Goal: Communication & Community: Ask a question

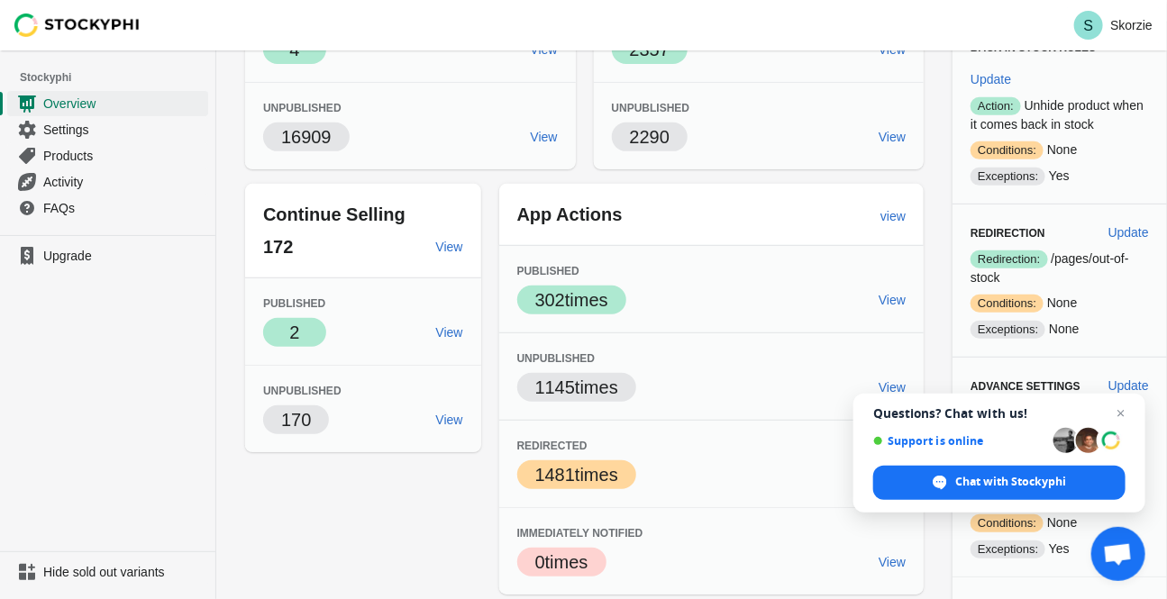
scroll to position [245, 0]
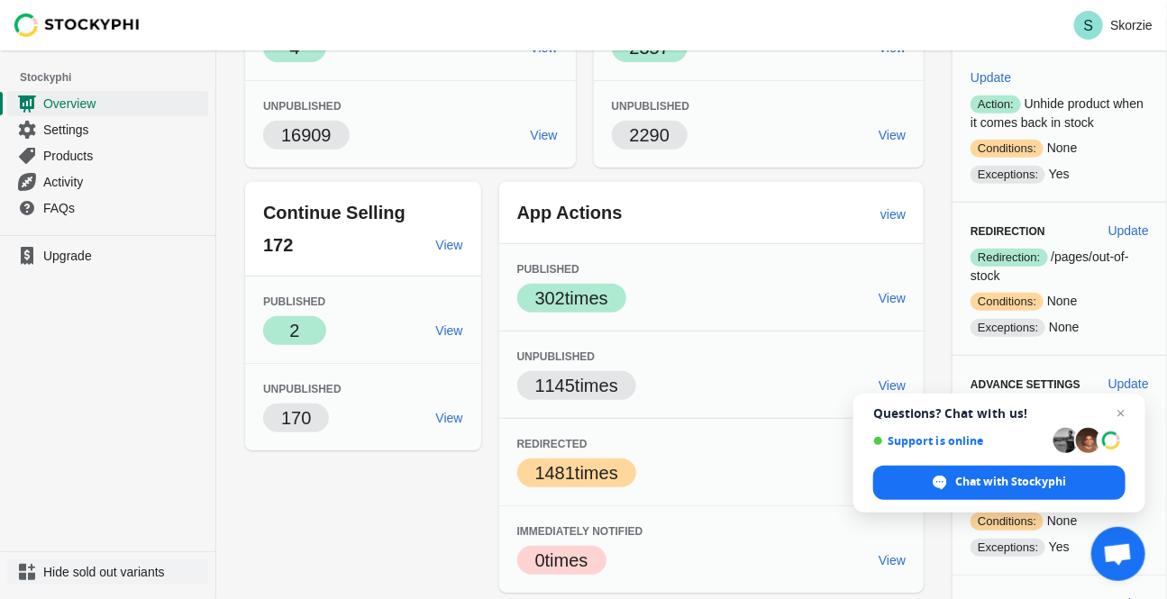
click at [126, 572] on span "Hide sold out variants" at bounding box center [123, 572] width 161 height 18
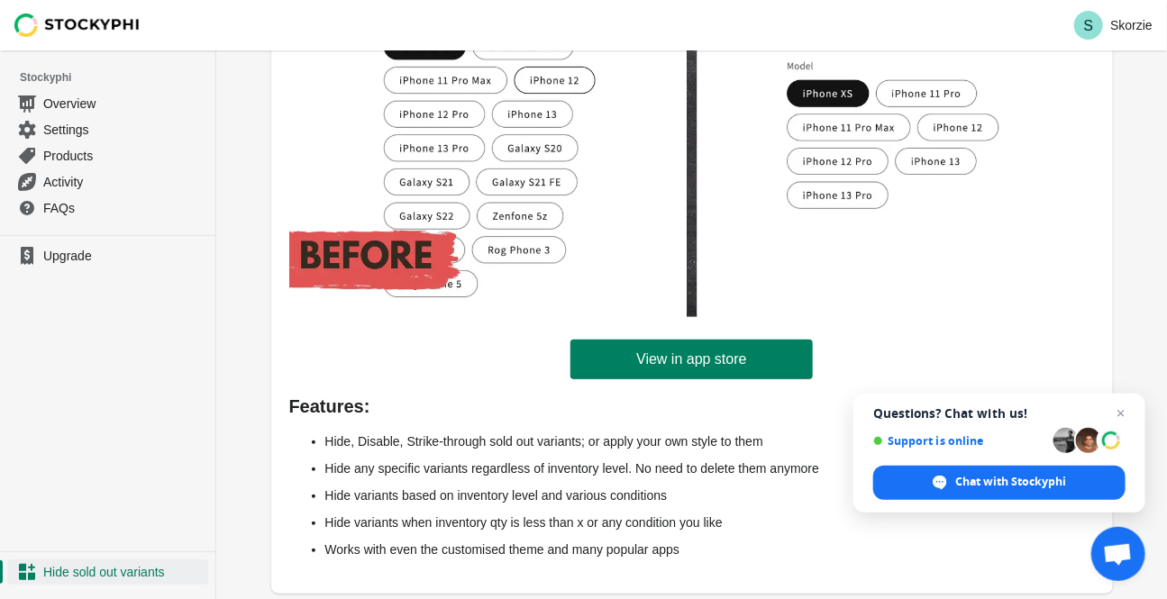
scroll to position [322, 0]
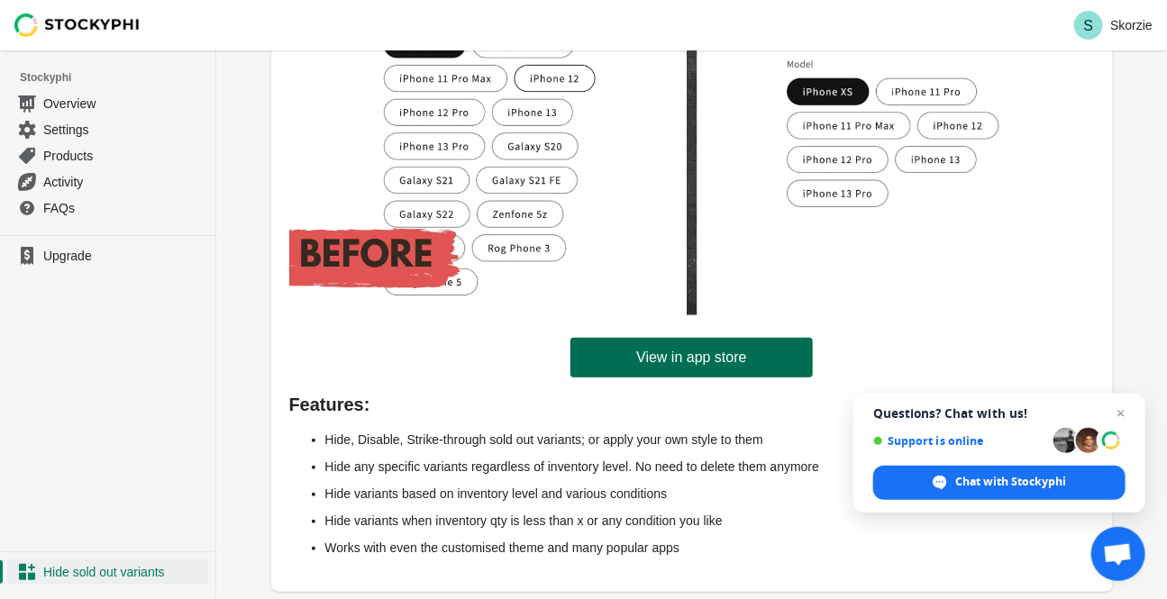
click at [665, 361] on span "View in app store" at bounding box center [691, 358] width 110 height 18
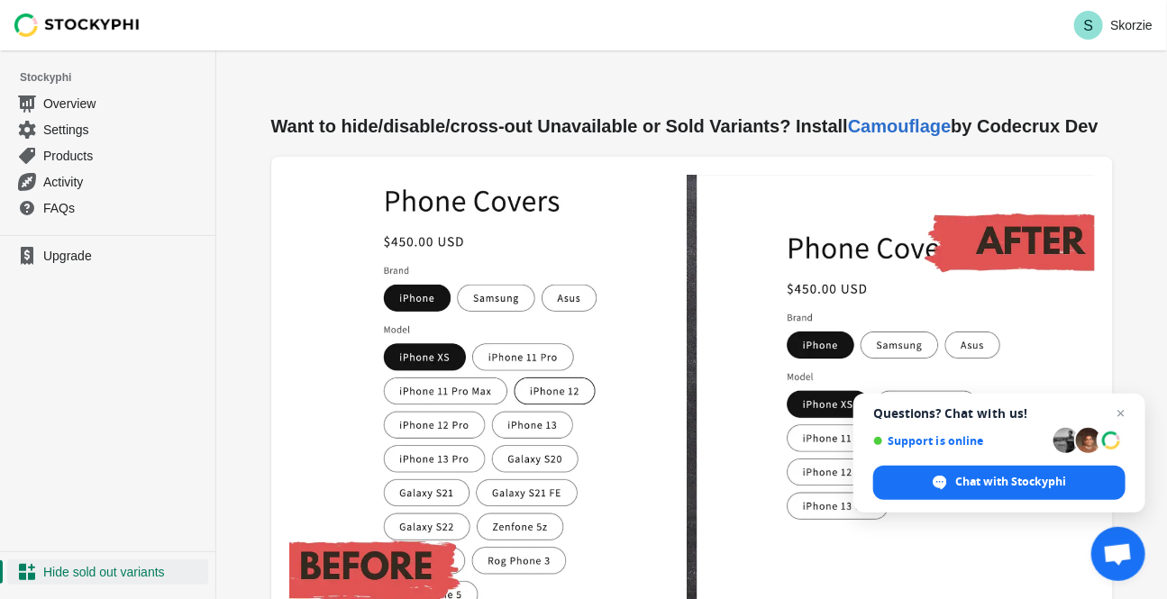
scroll to position [0, 0]
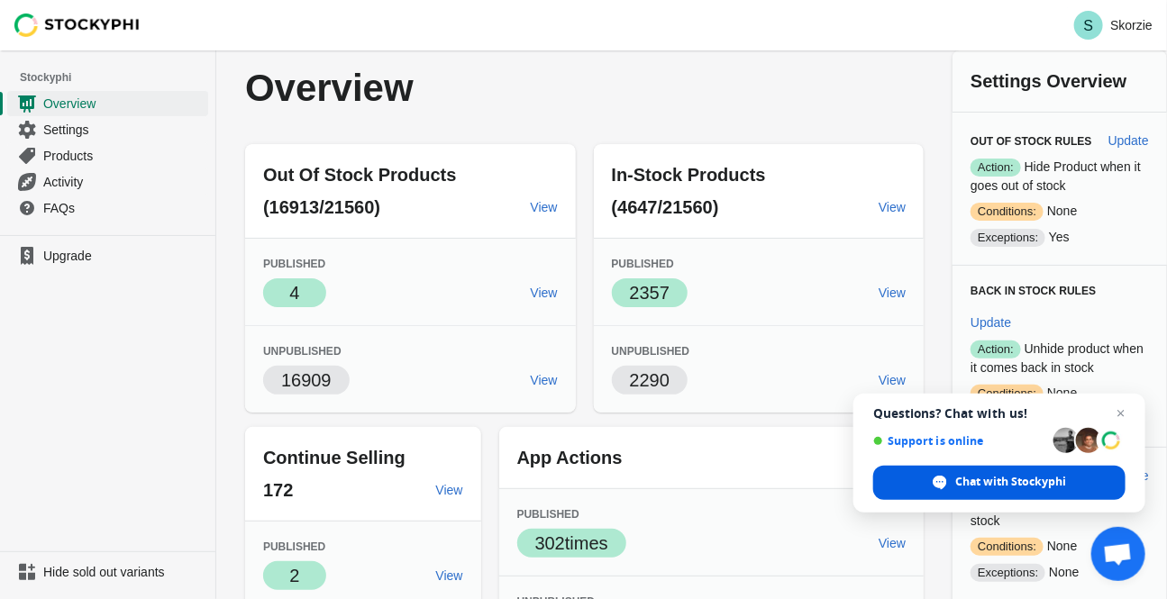
click at [986, 485] on span "Chat with Stockyphi" at bounding box center [1010, 482] width 111 height 16
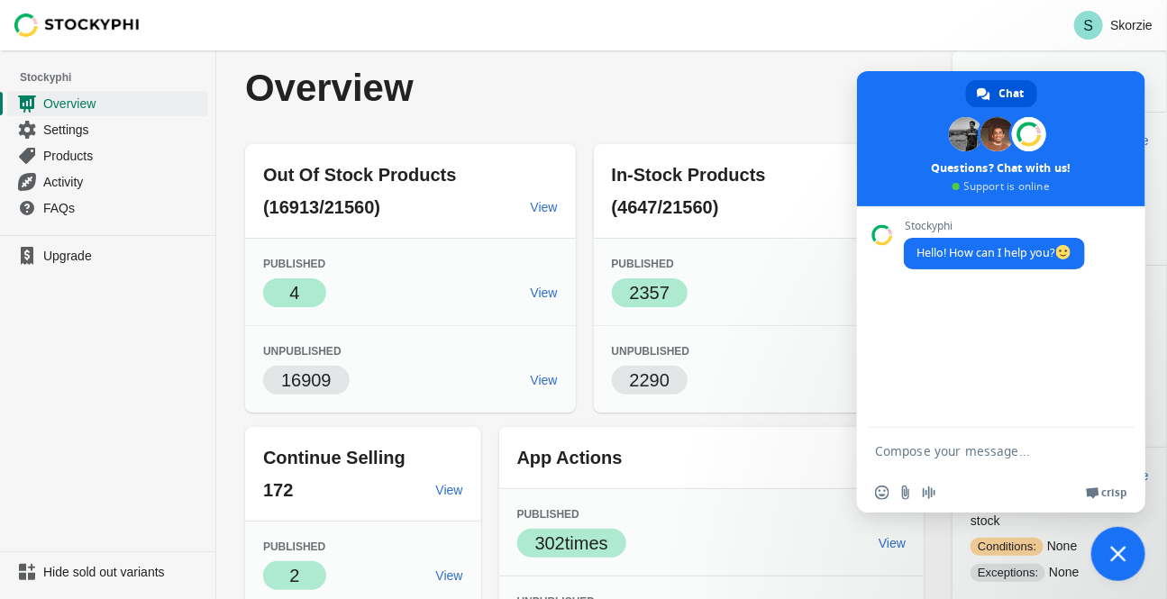
click at [961, 452] on textarea "Compose your message..." at bounding box center [983, 450] width 216 height 45
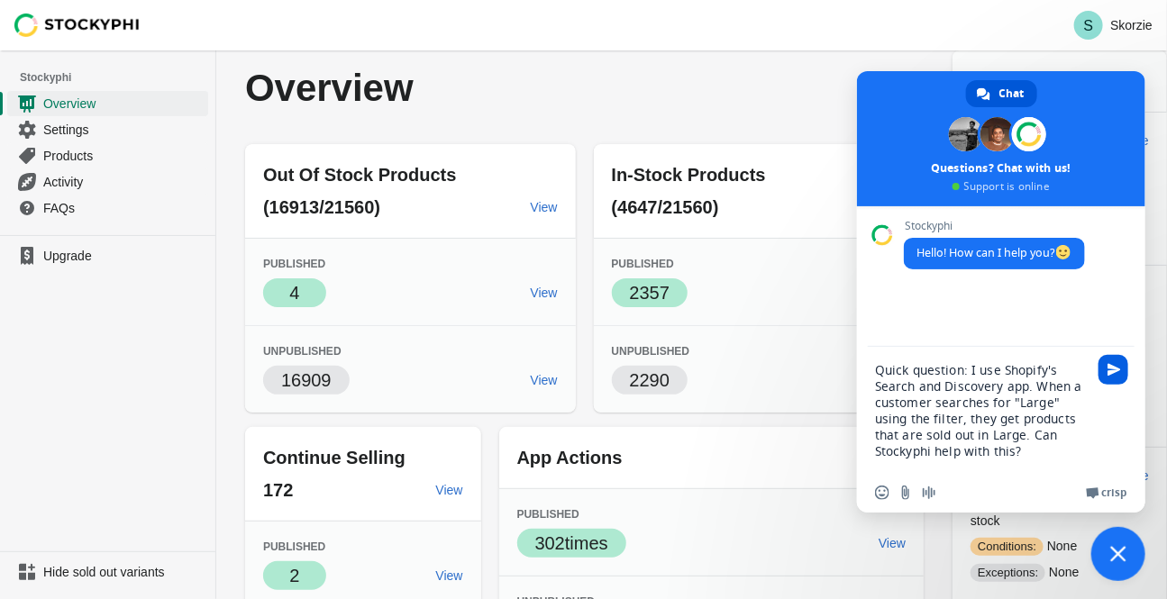
type textarea "Quick question: I use Shopify's Search and Discovery app. When a customer searc…"
click at [1123, 372] on span "Send" at bounding box center [1114, 370] width 30 height 30
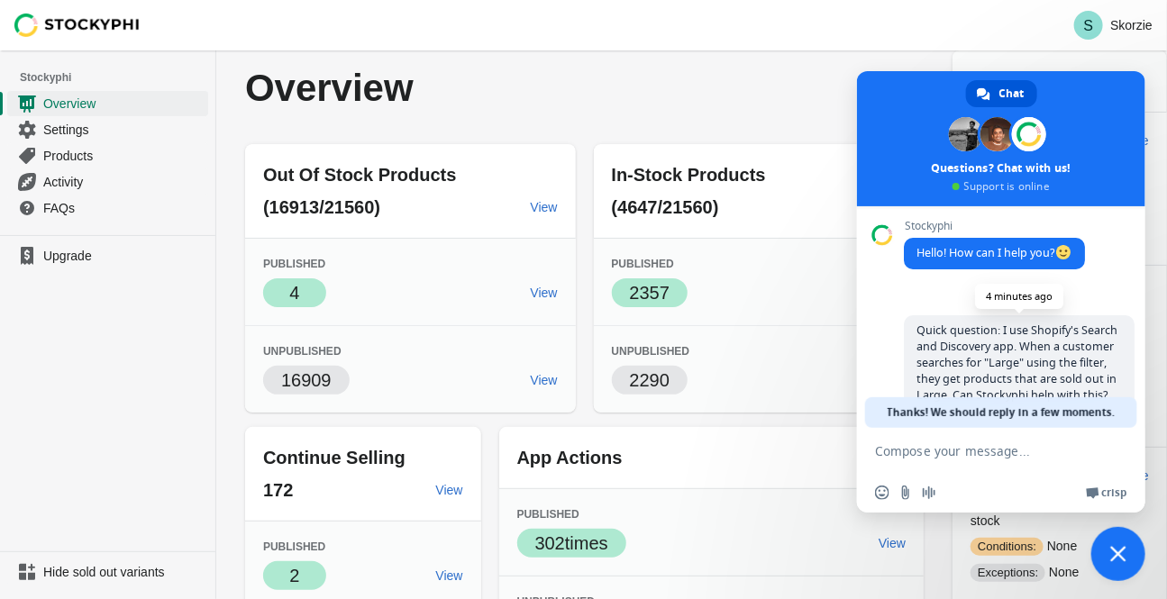
scroll to position [55, 0]
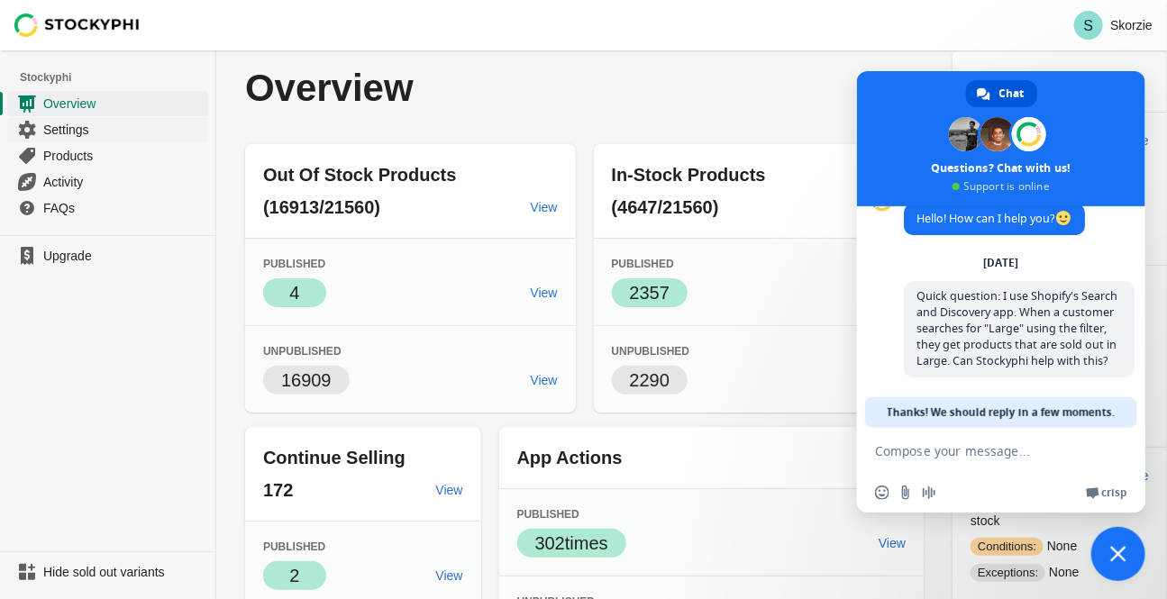
click at [63, 127] on span "Settings" at bounding box center [123, 130] width 161 height 18
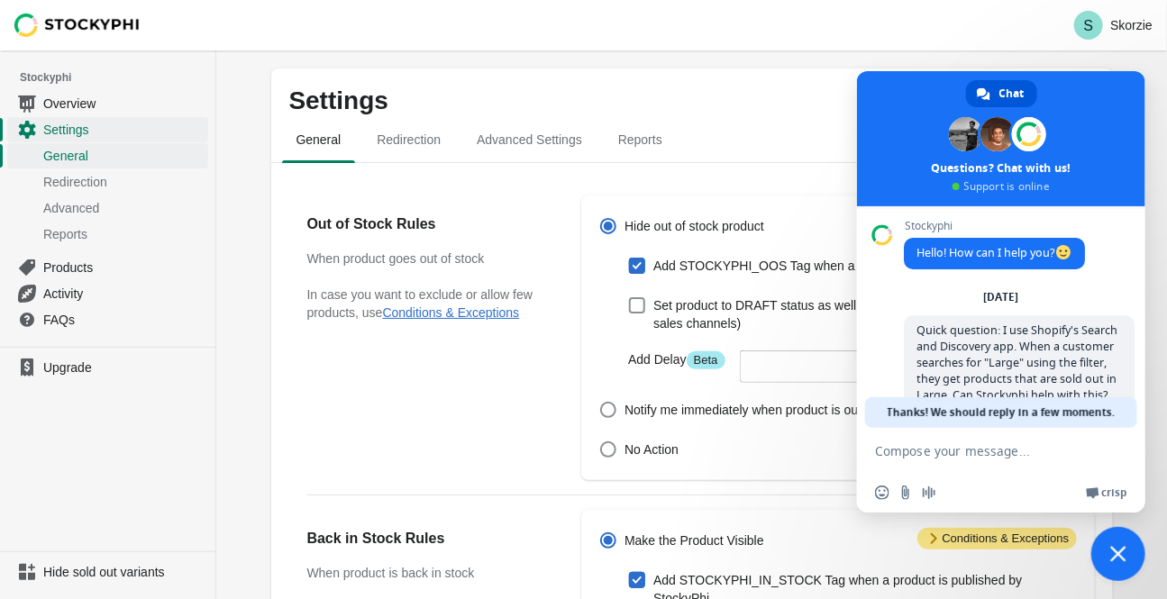
scroll to position [55, 0]
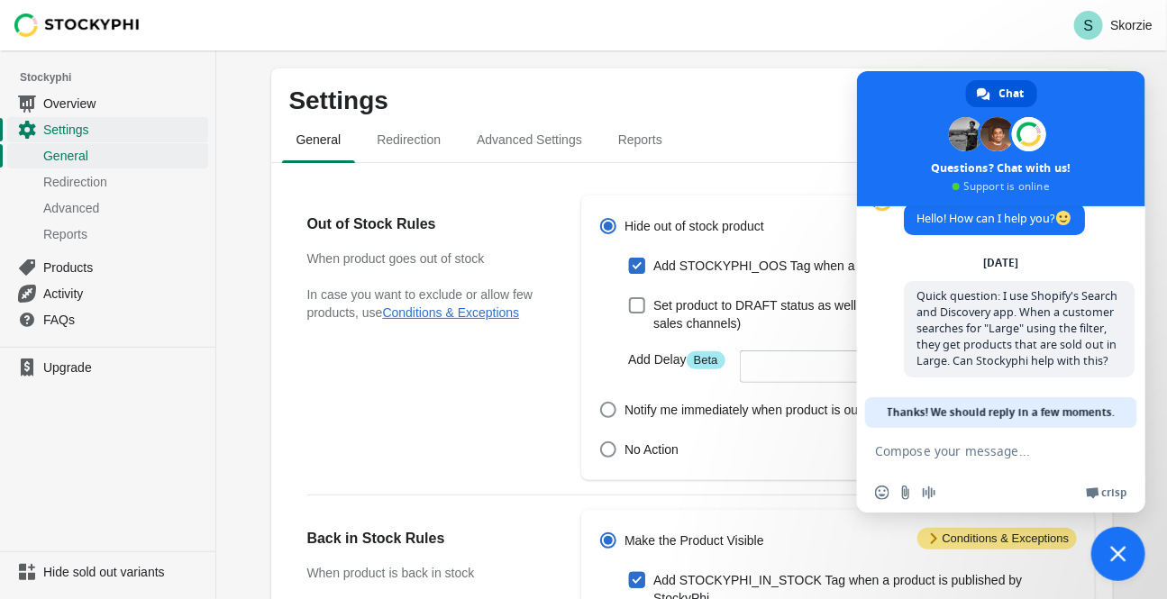
click at [1083, 96] on span at bounding box center [1001, 138] width 288 height 135
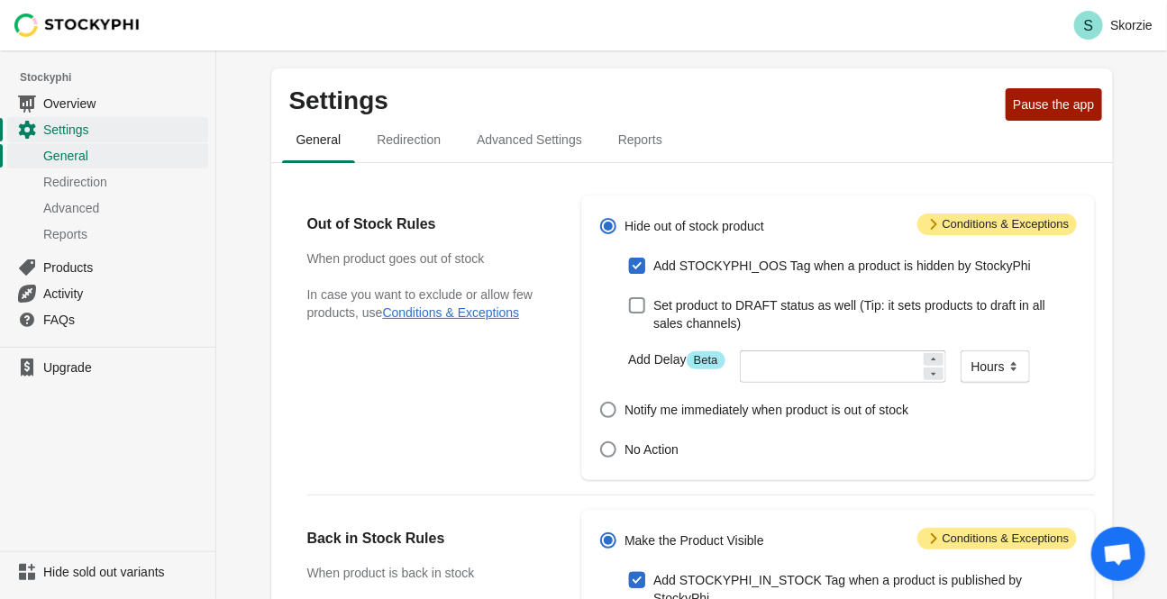
click at [1118, 546] on span "Open chat" at bounding box center [1118, 555] width 30 height 25
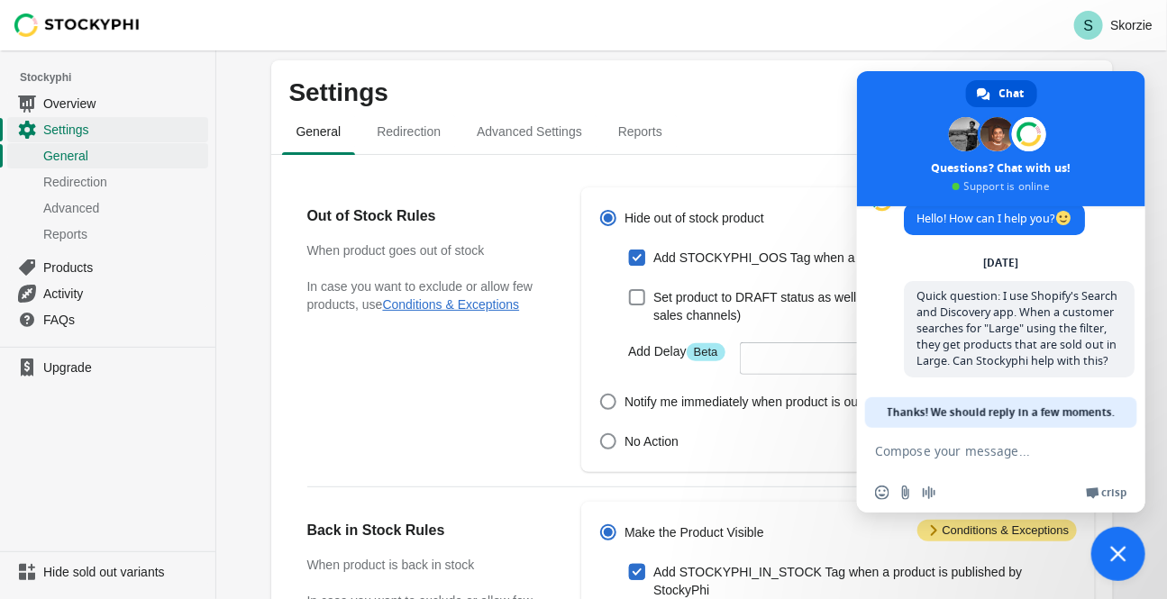
scroll to position [0, 0]
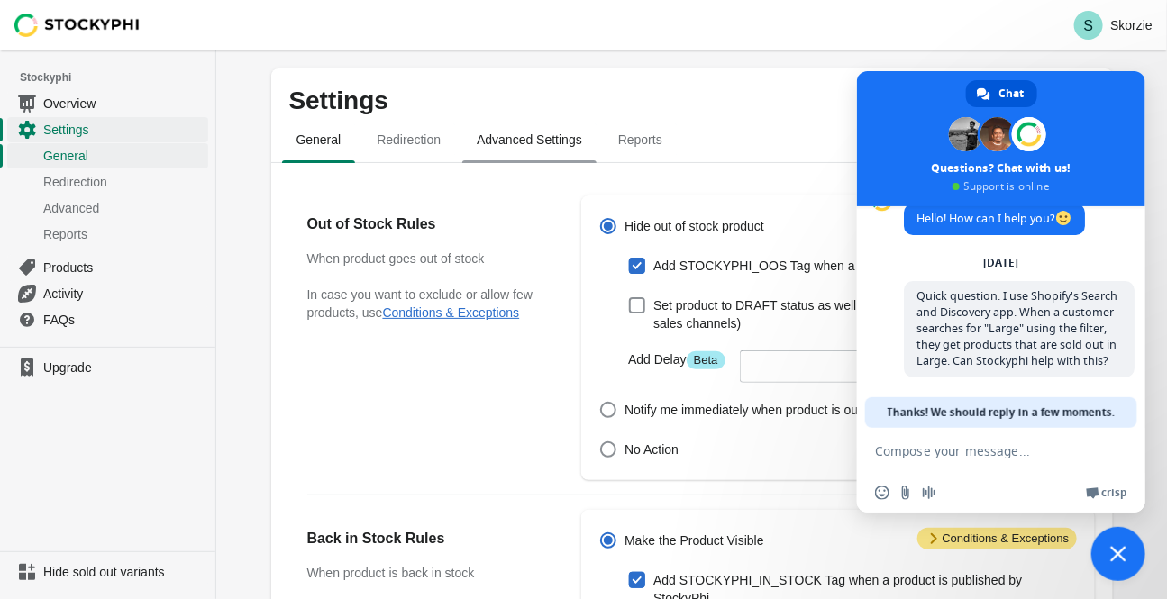
click at [489, 141] on span "Advanced Settings" at bounding box center [529, 139] width 134 height 32
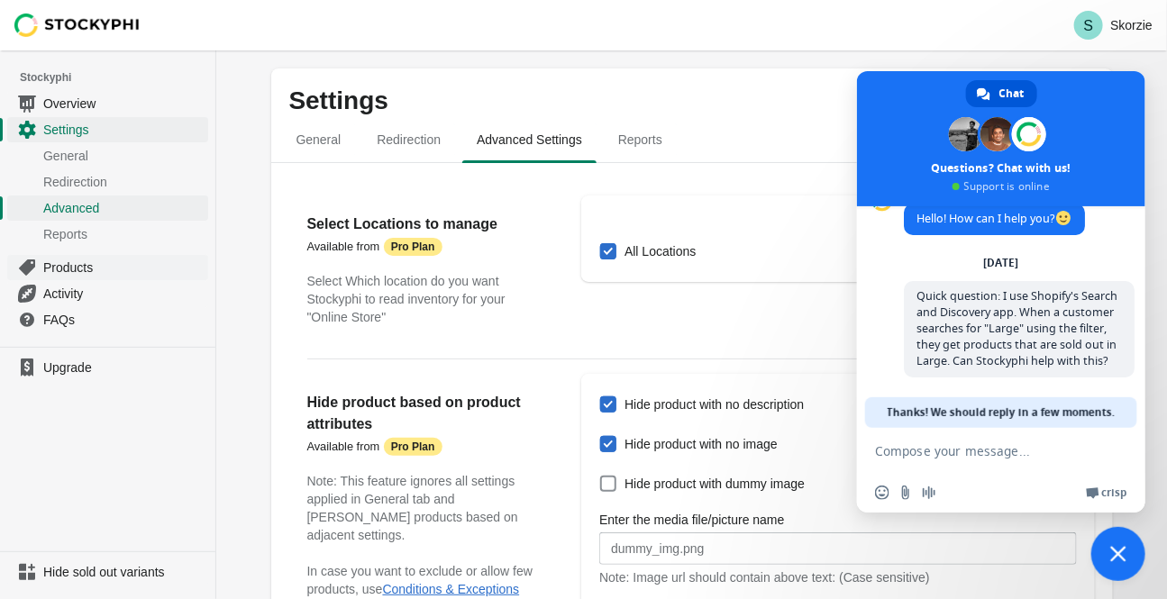
click at [78, 270] on span "Products" at bounding box center [123, 268] width 161 height 18
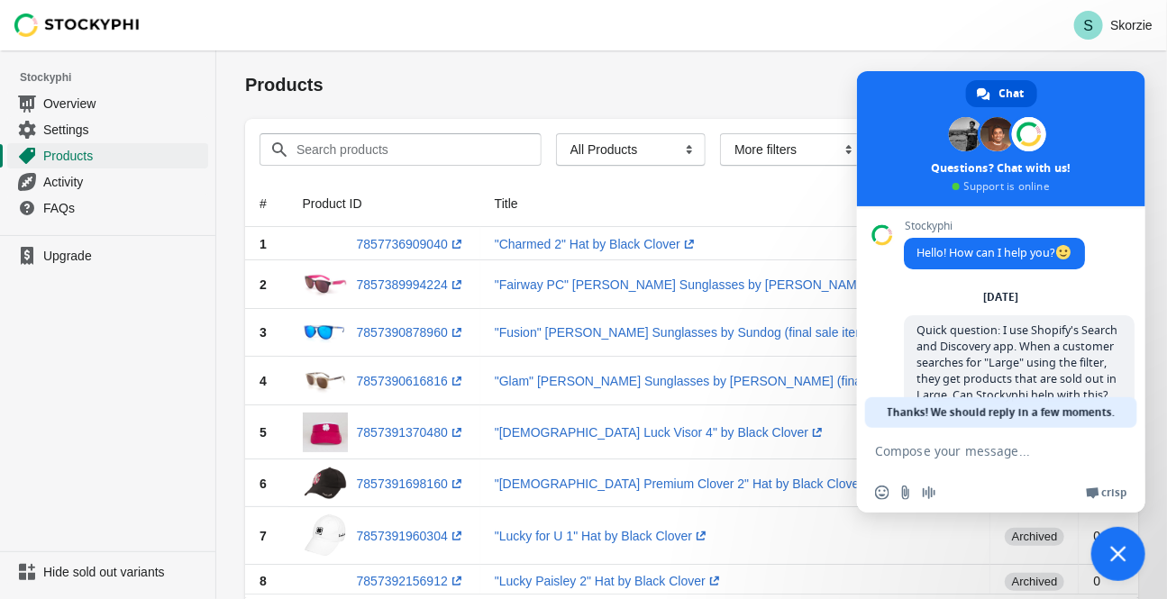
scroll to position [55, 0]
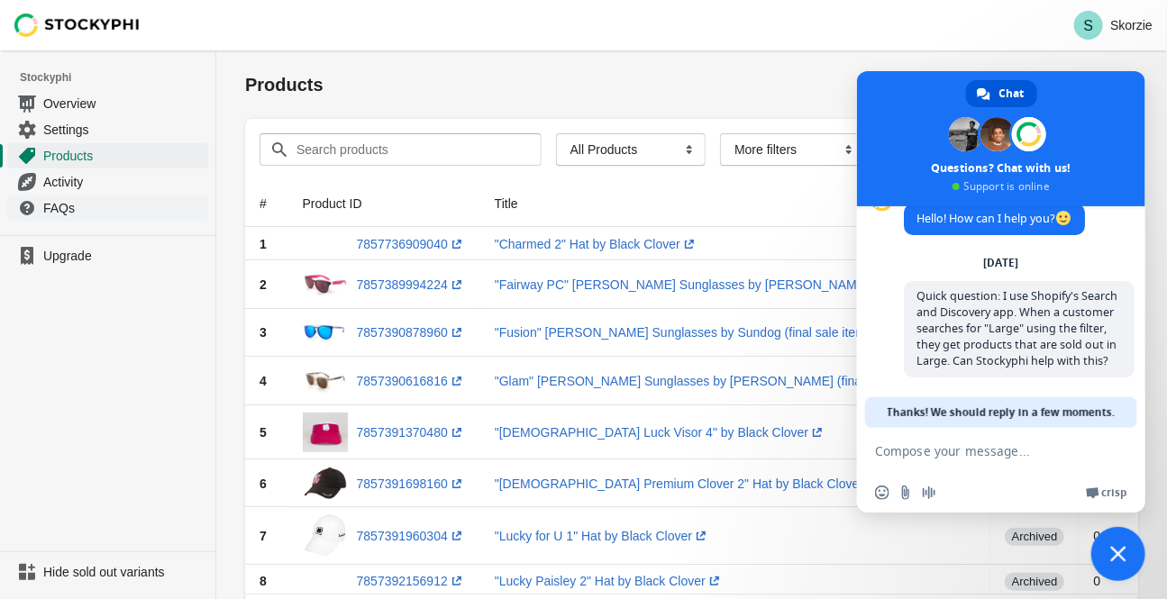
click at [66, 209] on span "FAQs" at bounding box center [123, 208] width 161 height 18
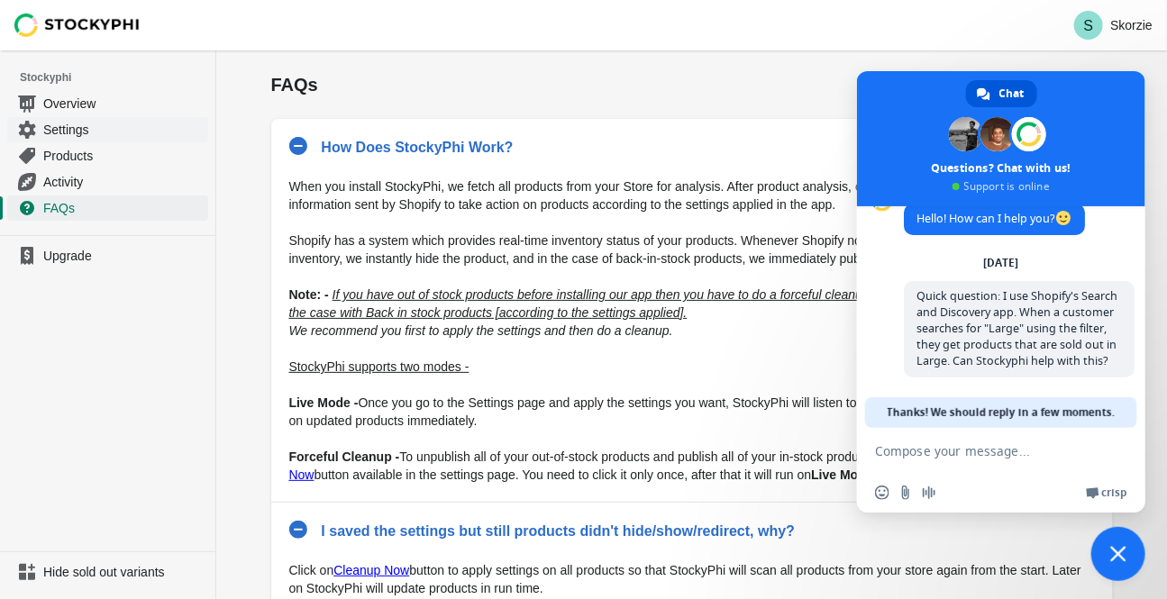
click at [79, 127] on span "Settings" at bounding box center [123, 130] width 161 height 18
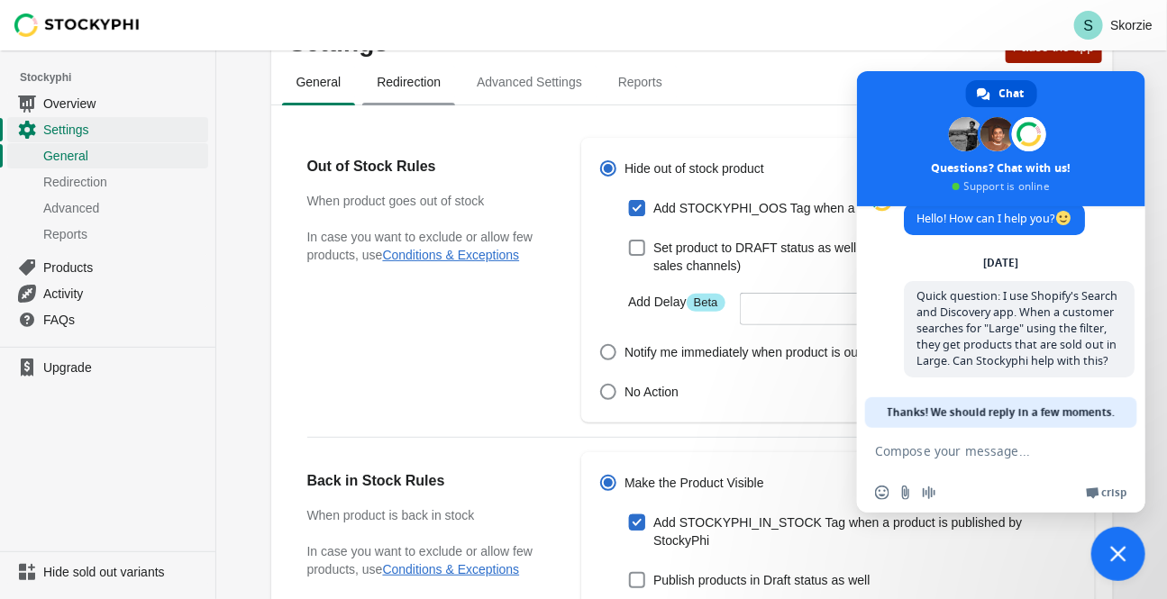
scroll to position [81, 0]
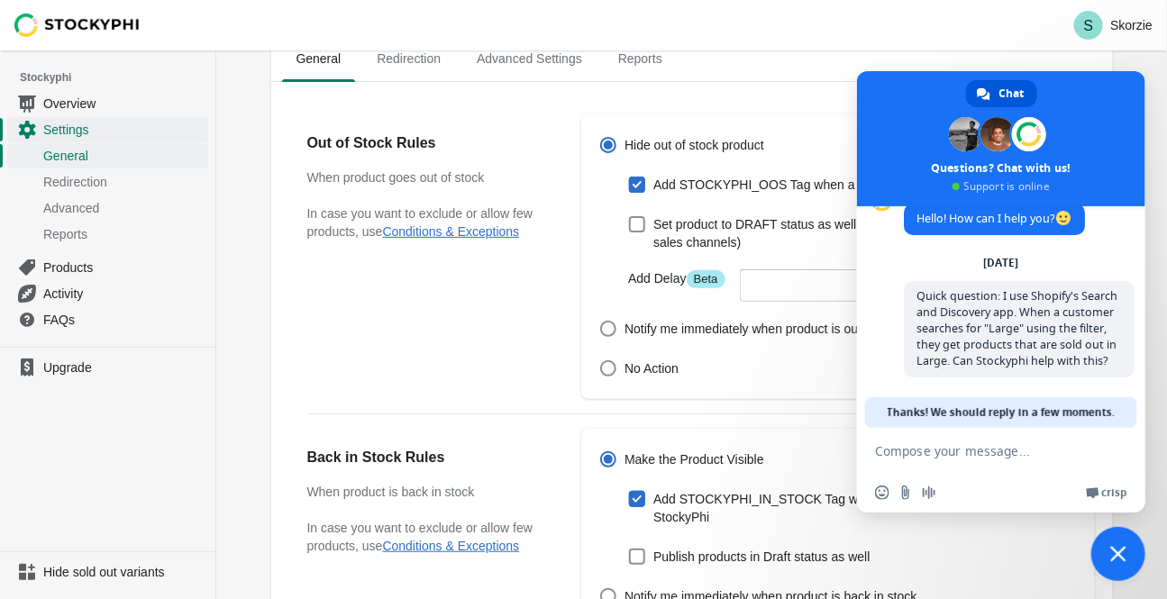
drag, startPoint x: 1090, startPoint y: 89, endPoint x: 1080, endPoint y: 141, distance: 53.2
click at [1080, 141] on span at bounding box center [1001, 138] width 288 height 135
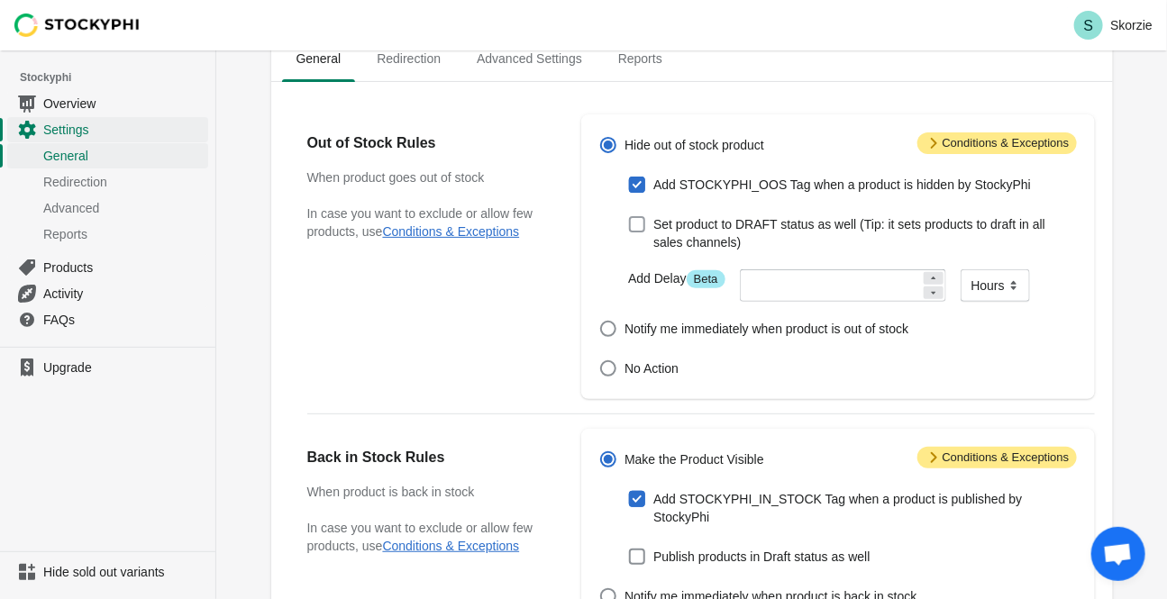
scroll to position [0, 0]
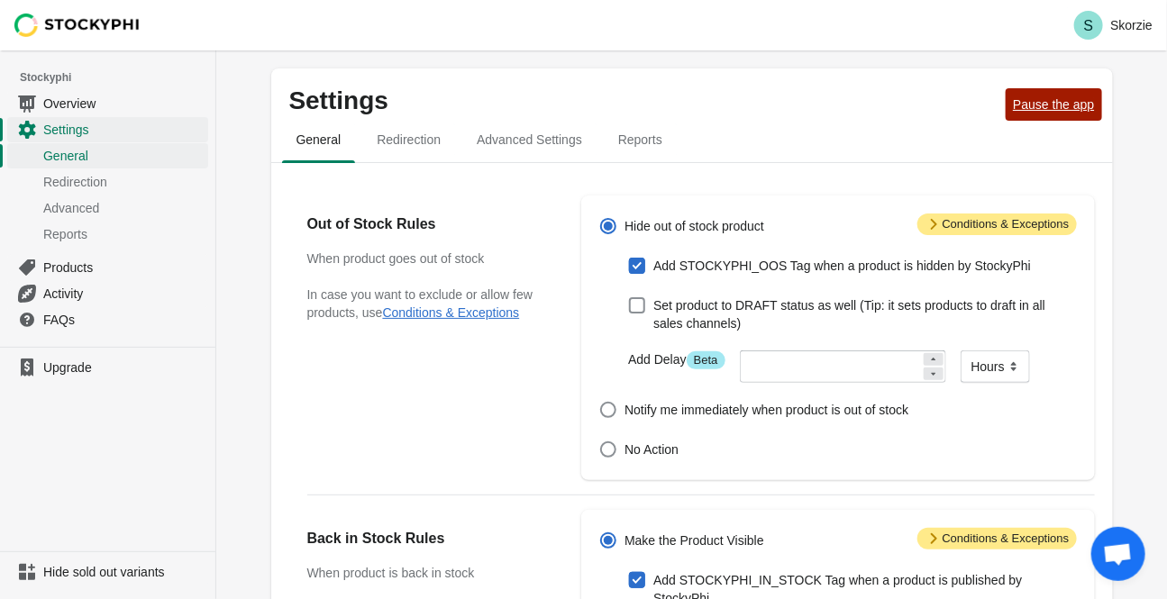
click at [1027, 107] on span "Pause the app" at bounding box center [1053, 104] width 81 height 14
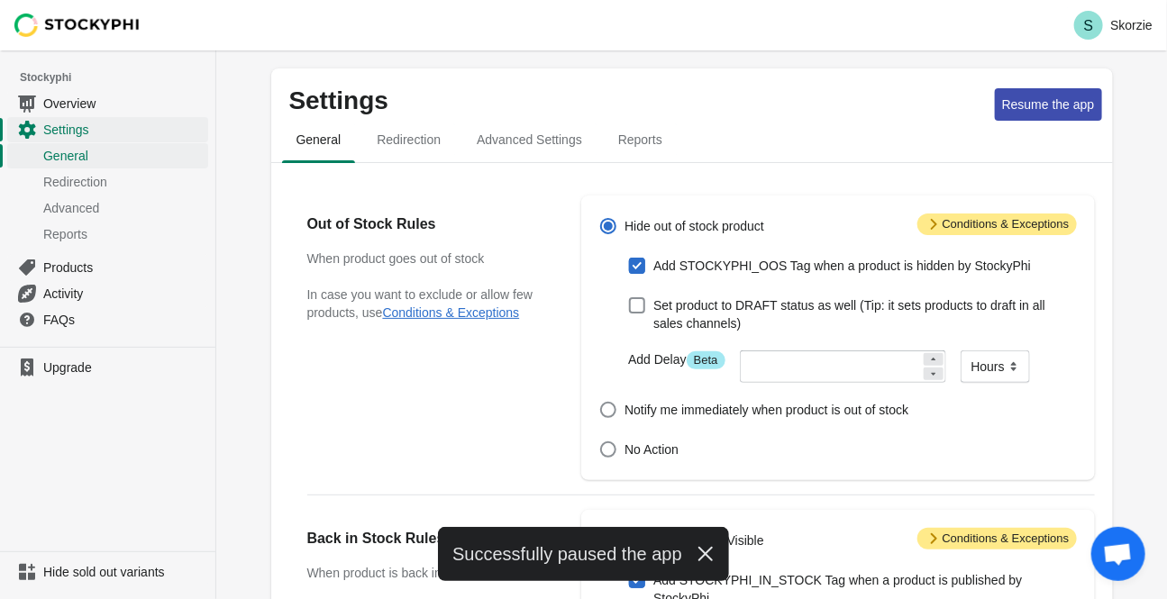
click at [1111, 552] on span "Open chat" at bounding box center [1118, 555] width 30 height 25
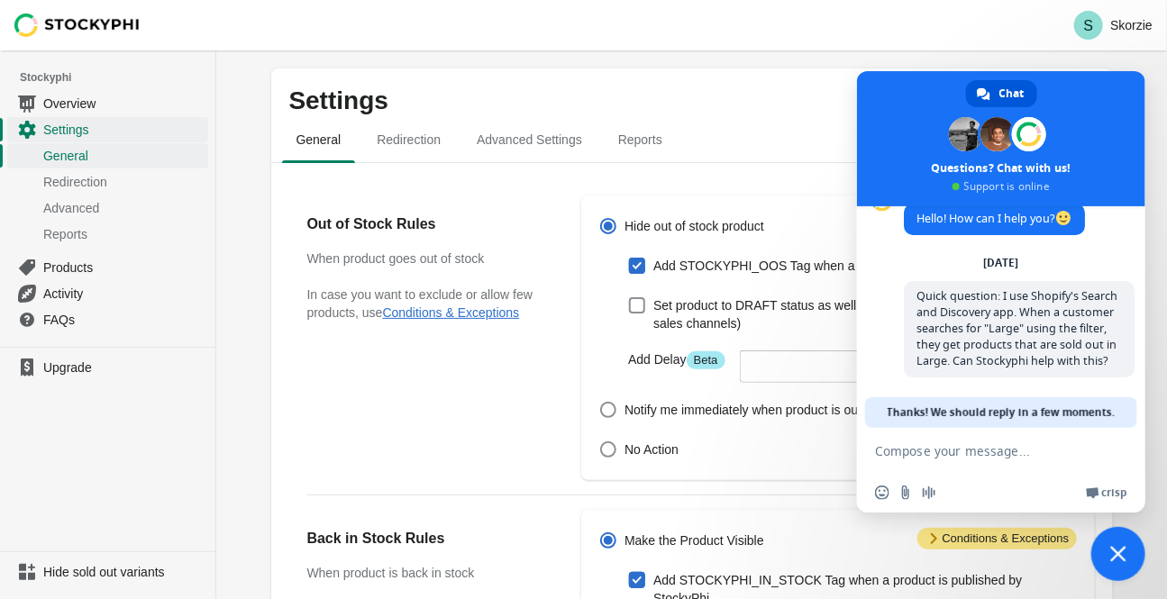
drag, startPoint x: 900, startPoint y: 105, endPoint x: 891, endPoint y: 135, distance: 31.9
click at [891, 139] on span at bounding box center [1001, 138] width 288 height 135
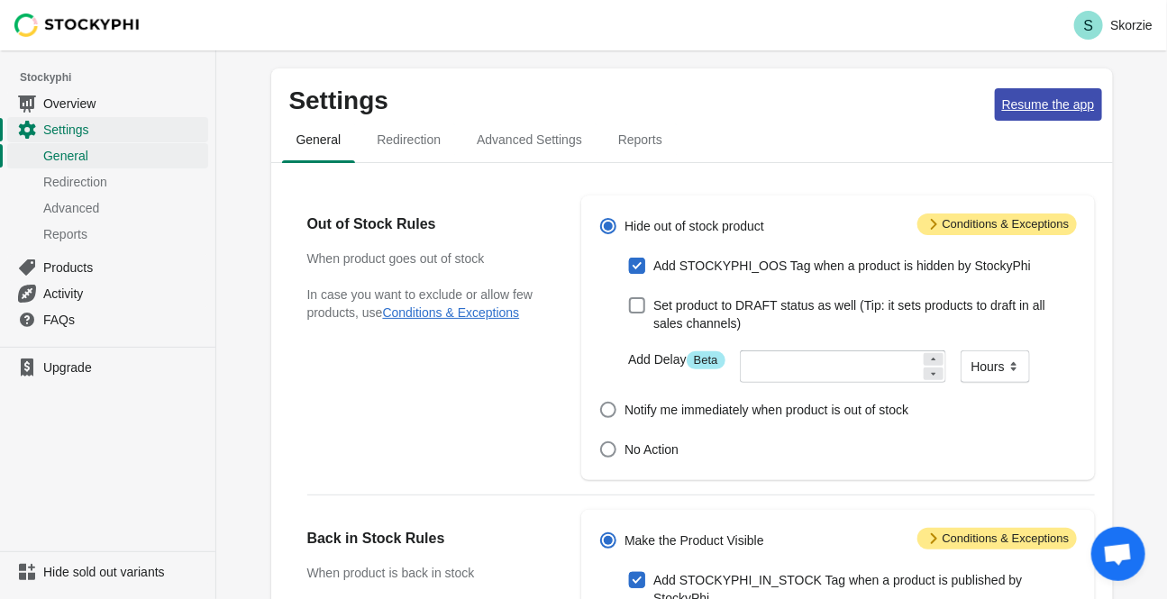
click at [1034, 107] on span "Resume the app" at bounding box center [1048, 104] width 93 height 14
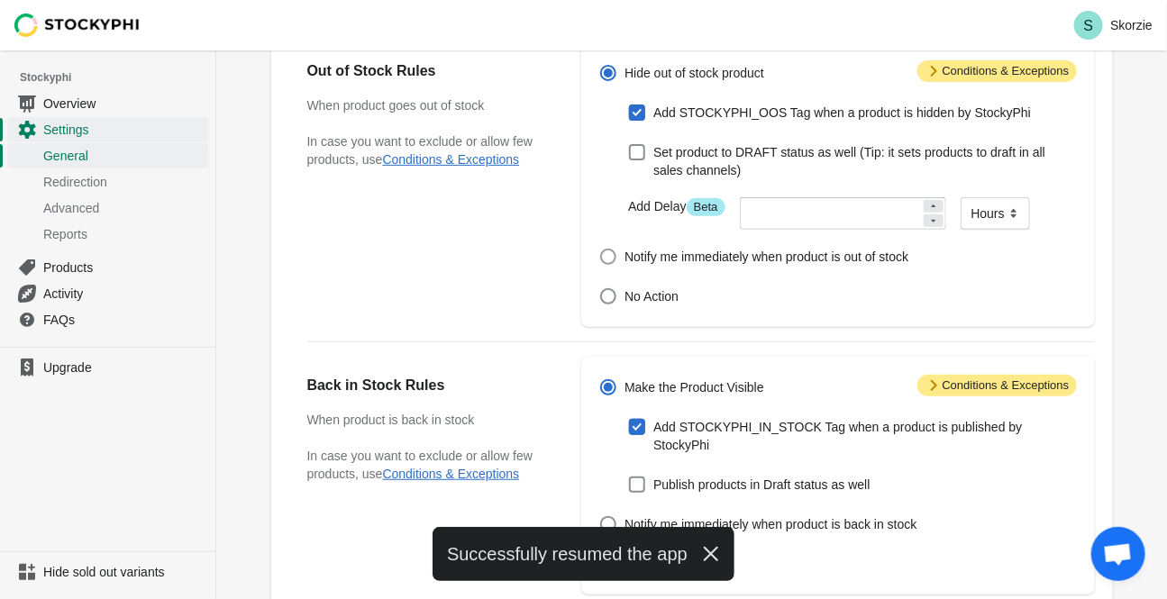
scroll to position [163, 0]
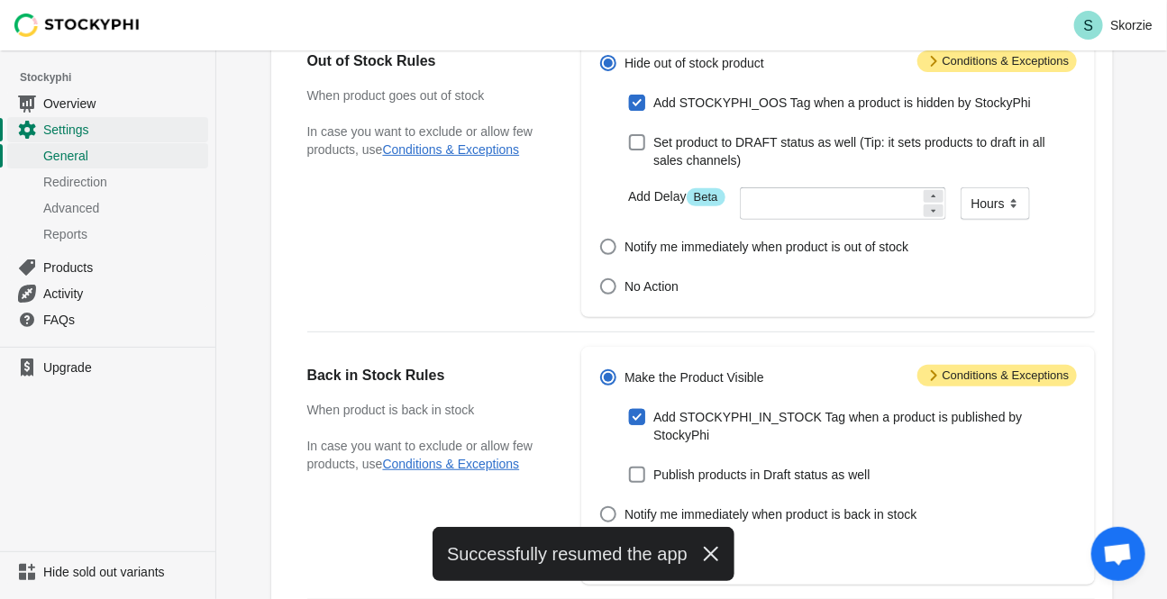
click at [1125, 547] on span "Open chat" at bounding box center [1118, 555] width 30 height 25
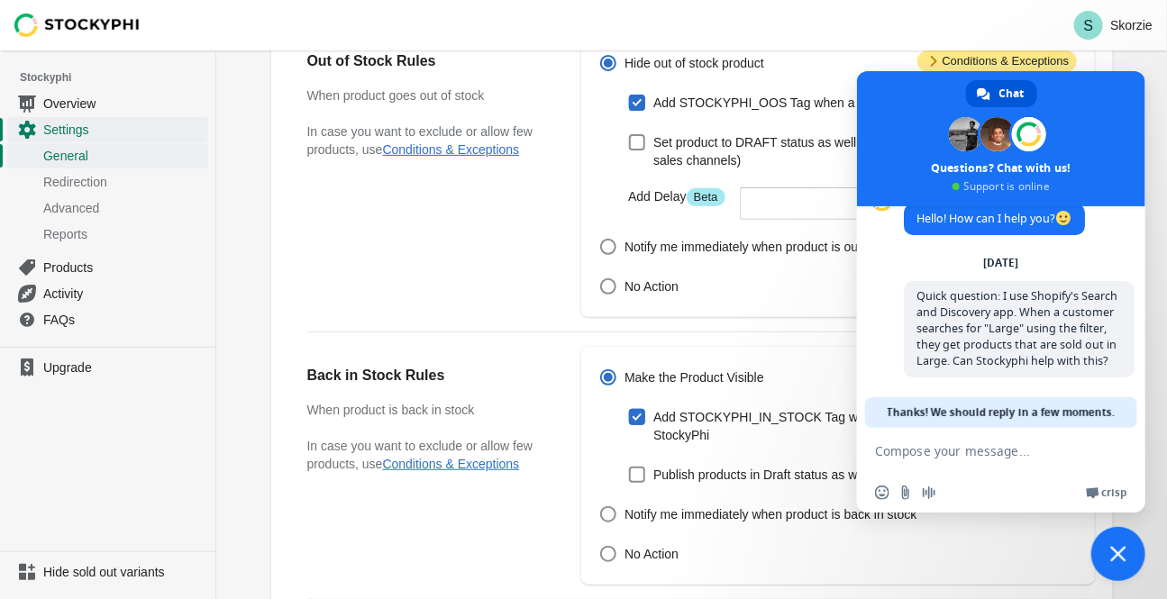
click at [939, 453] on textarea "Compose your message..." at bounding box center [983, 450] width 216 height 45
type textarea "Anyone there?"
click at [1109, 456] on span "Send" at bounding box center [1115, 451] width 14 height 14
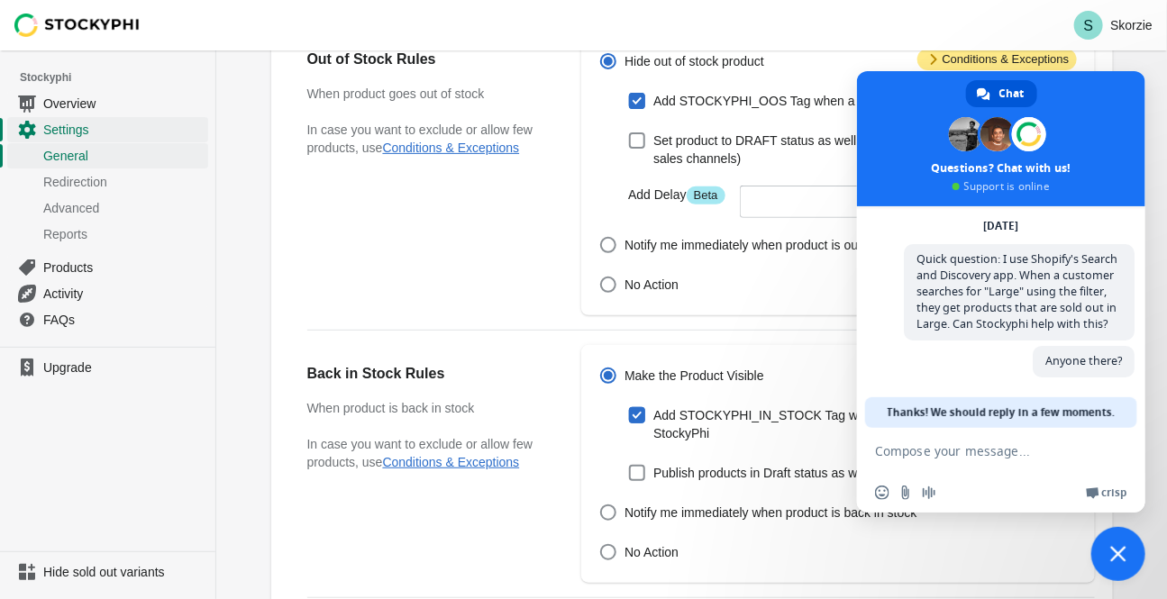
scroll to position [0, 0]
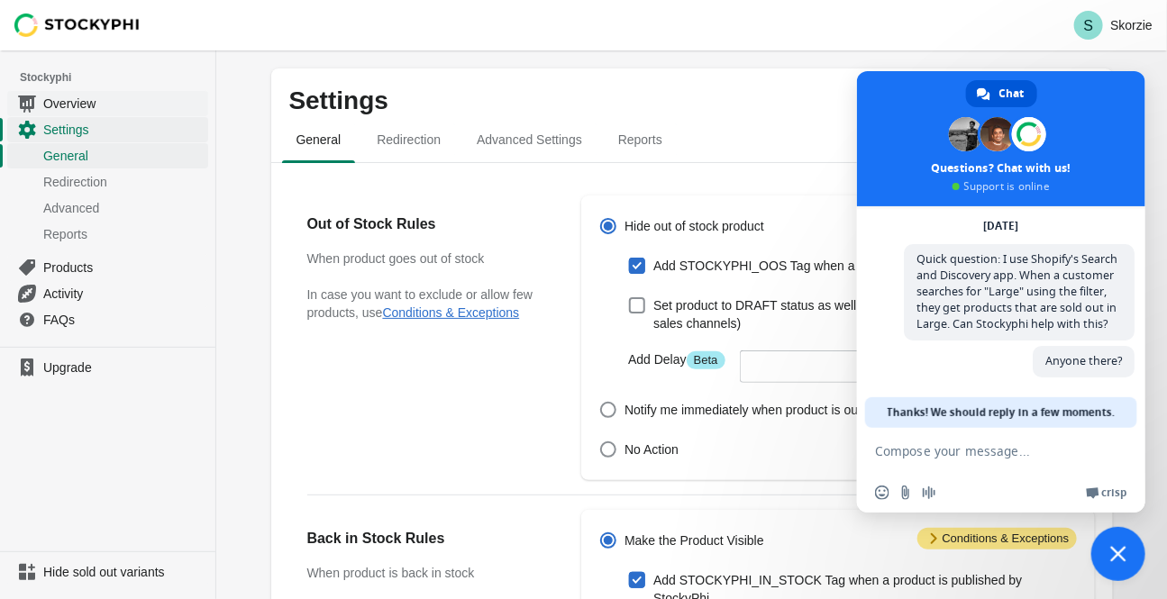
click at [78, 103] on span "Overview" at bounding box center [123, 104] width 161 height 18
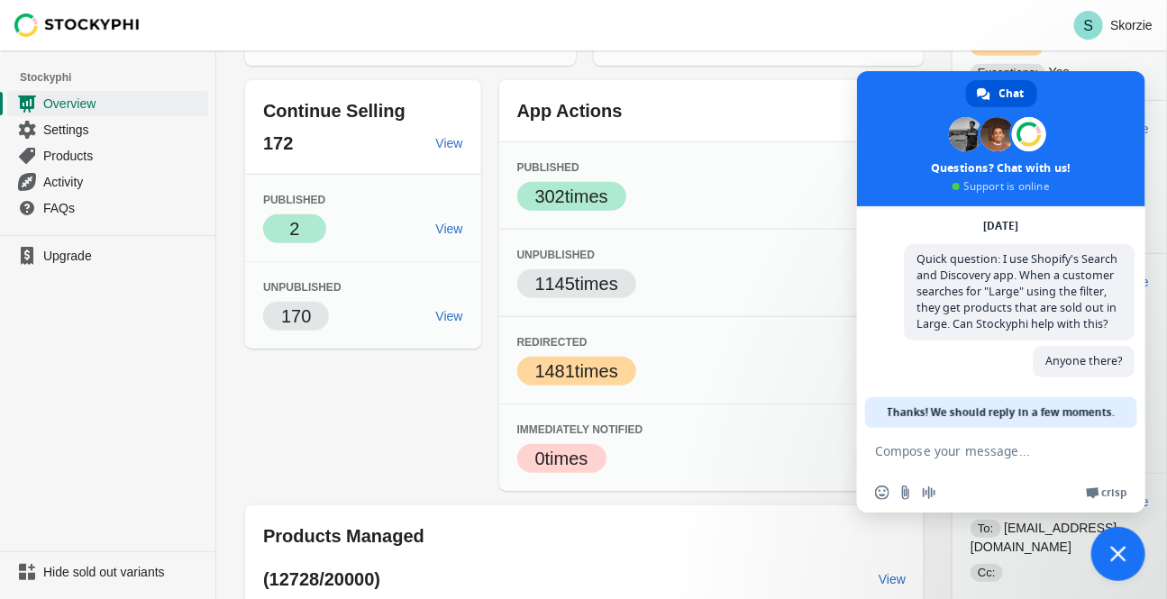
scroll to position [357, 0]
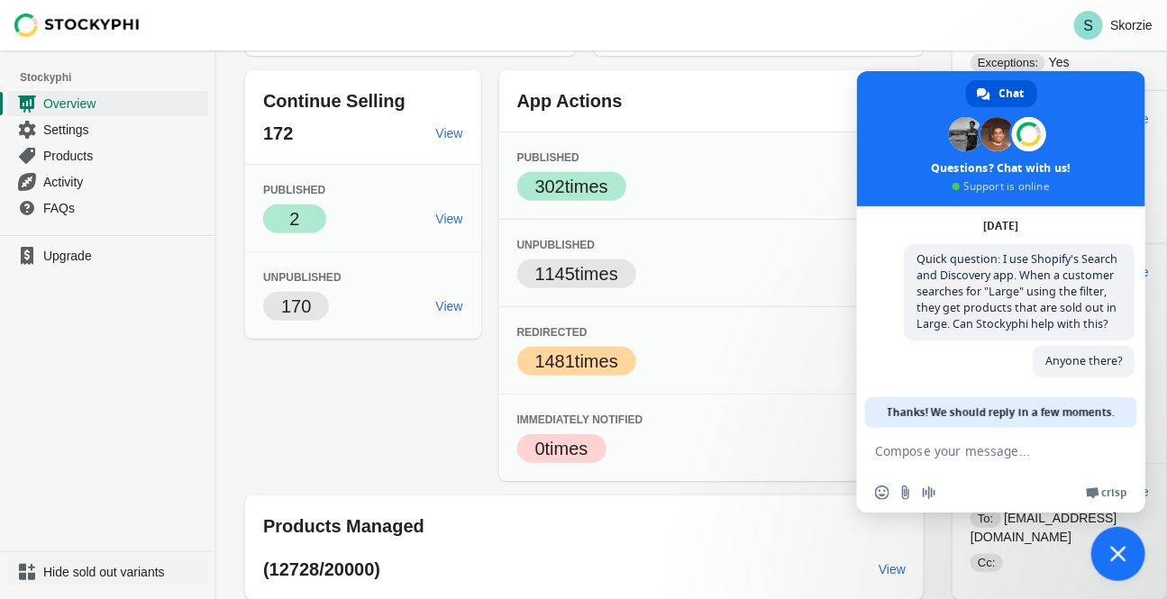
click at [82, 573] on span "Hide sold out variants" at bounding box center [123, 572] width 161 height 18
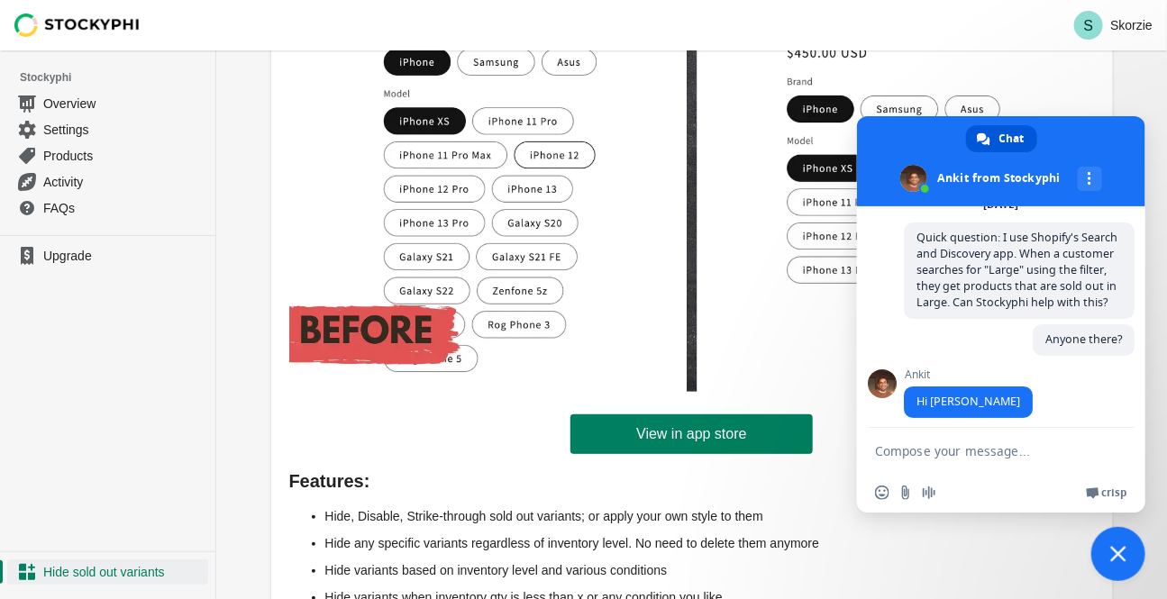
scroll to position [125, 0]
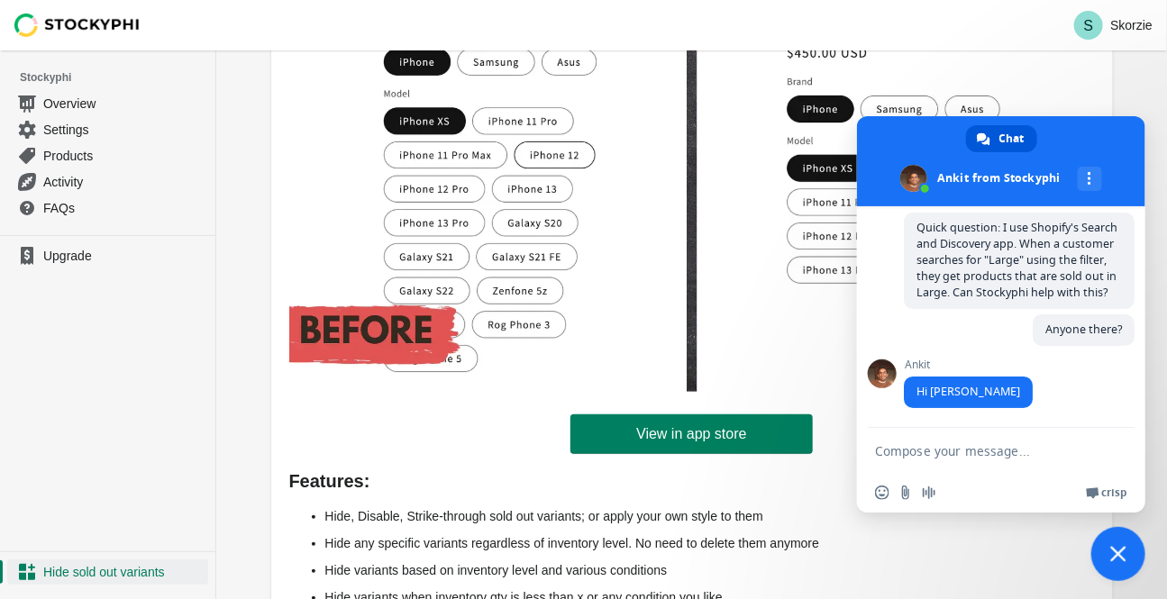
click at [917, 455] on textarea "Compose your message..." at bounding box center [983, 450] width 216 height 45
type textarea "j"
type textarea "hi, glad you are there!"
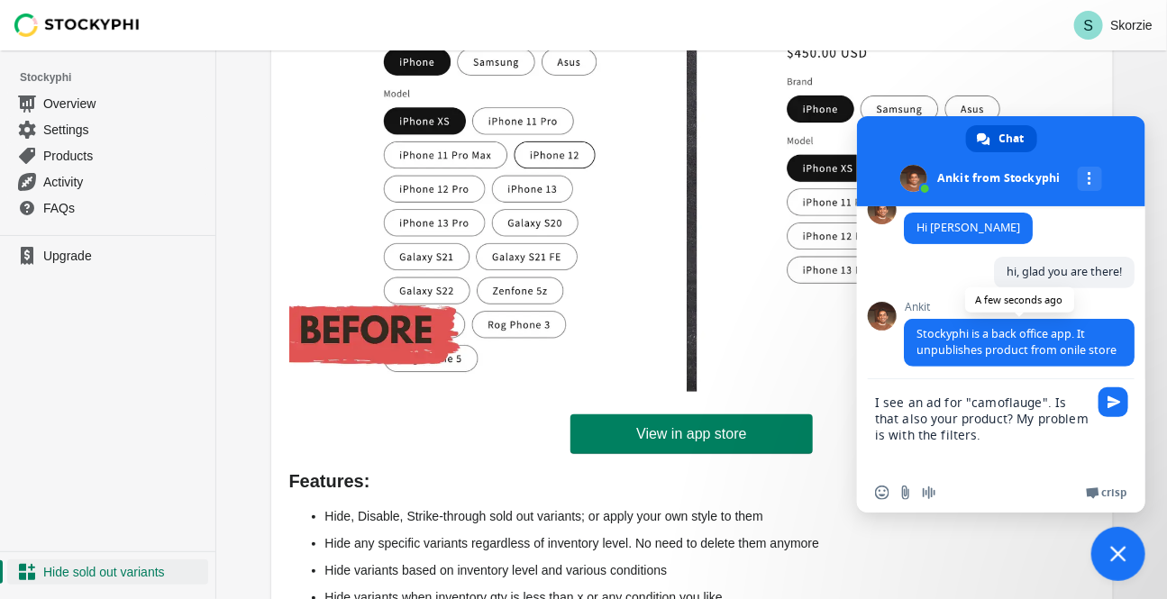
scroll to position [299, 0]
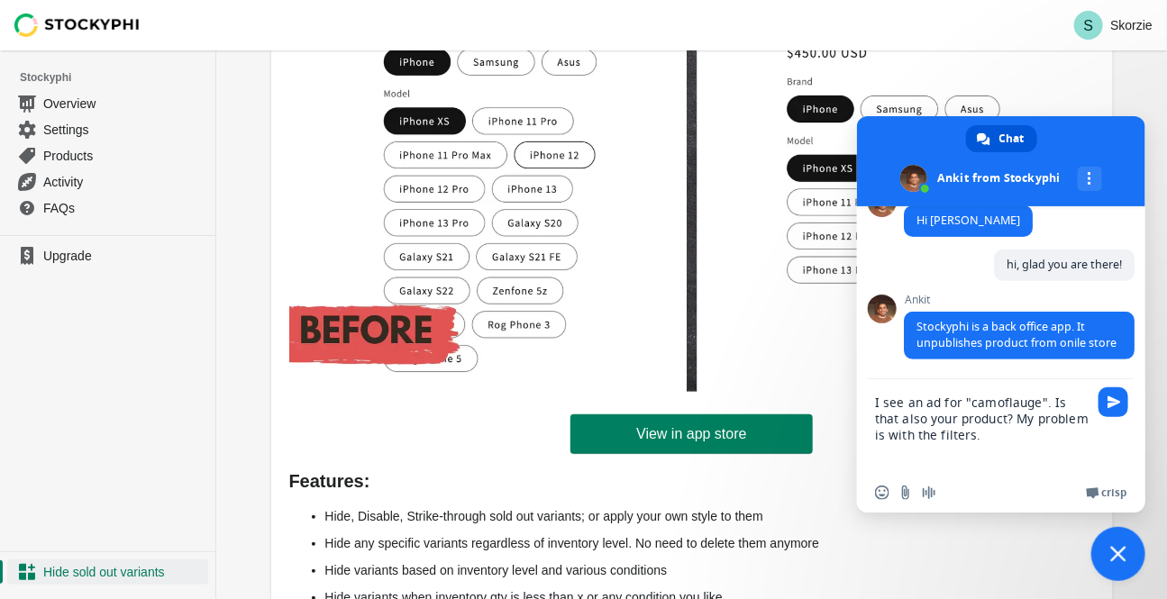
drag, startPoint x: 987, startPoint y: 417, endPoint x: 1018, endPoint y: 432, distance: 33.9
click at [1018, 432] on textarea "I see an ad for "camoflauge". Is that also your product? My problem is with the…" at bounding box center [983, 426] width 216 height 94
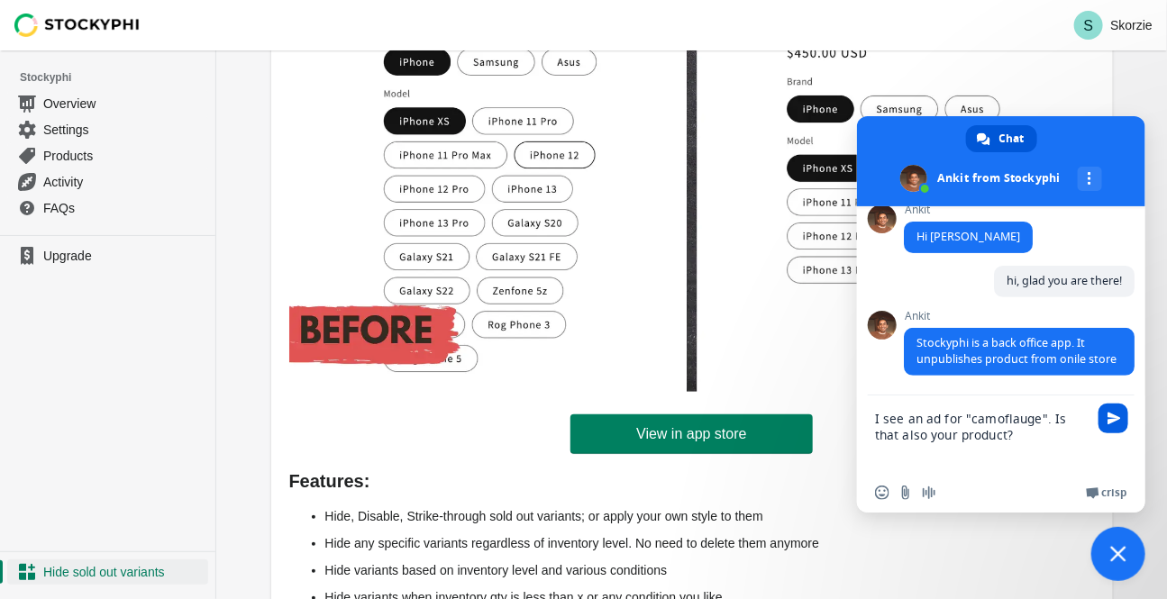
type textarea "I see an ad for "camoflauge". Is that also your product?"
click at [1110, 419] on span "Send" at bounding box center [1115, 419] width 14 height 14
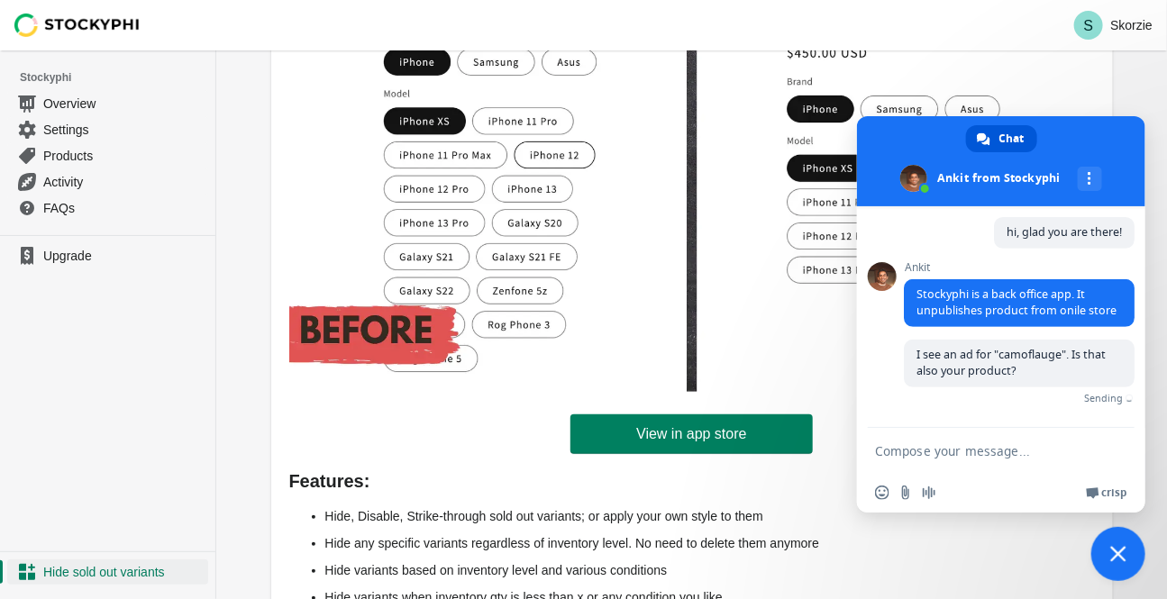
scroll to position [313, 0]
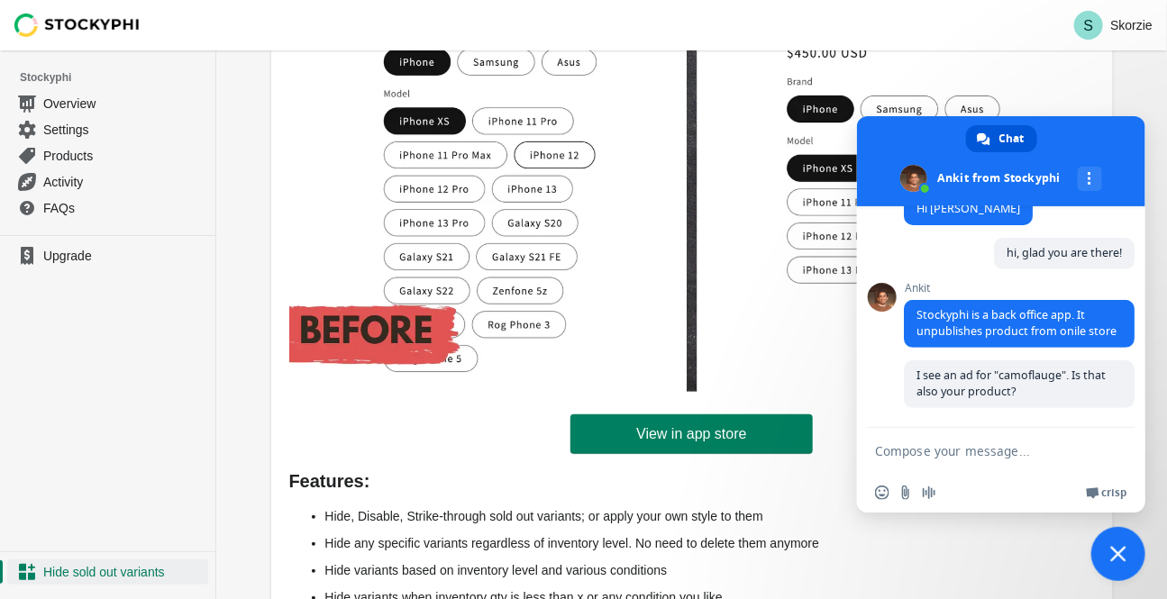
click at [1043, 445] on textarea "Compose your message..." at bounding box center [983, 450] width 216 height 45
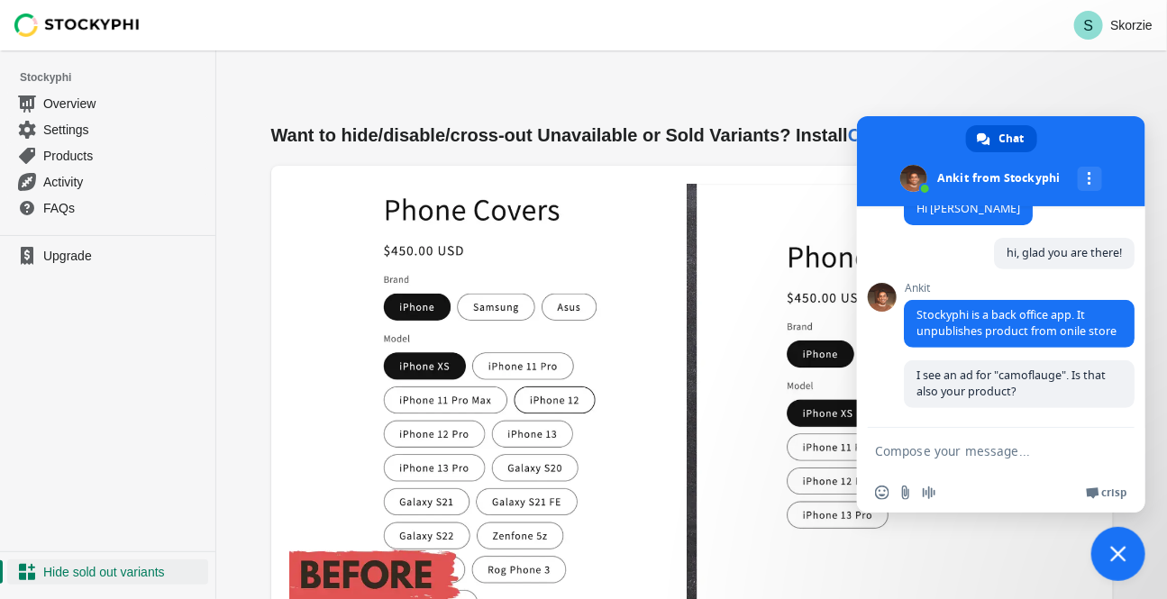
scroll to position [0, 0]
click at [78, 107] on span "Overview" at bounding box center [123, 104] width 161 height 18
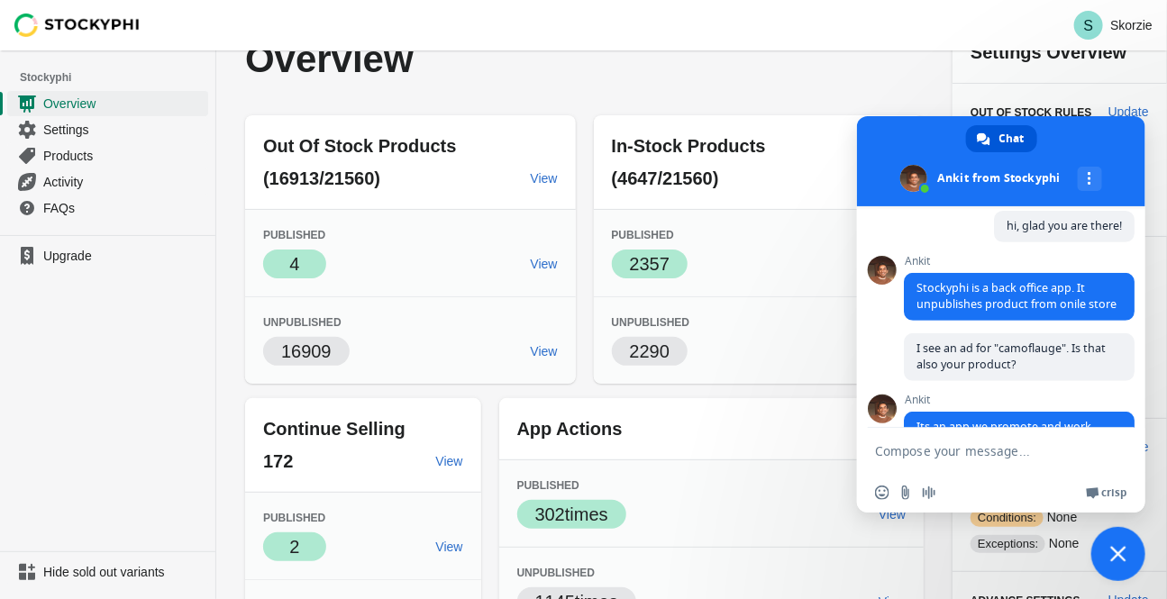
scroll to position [392, 0]
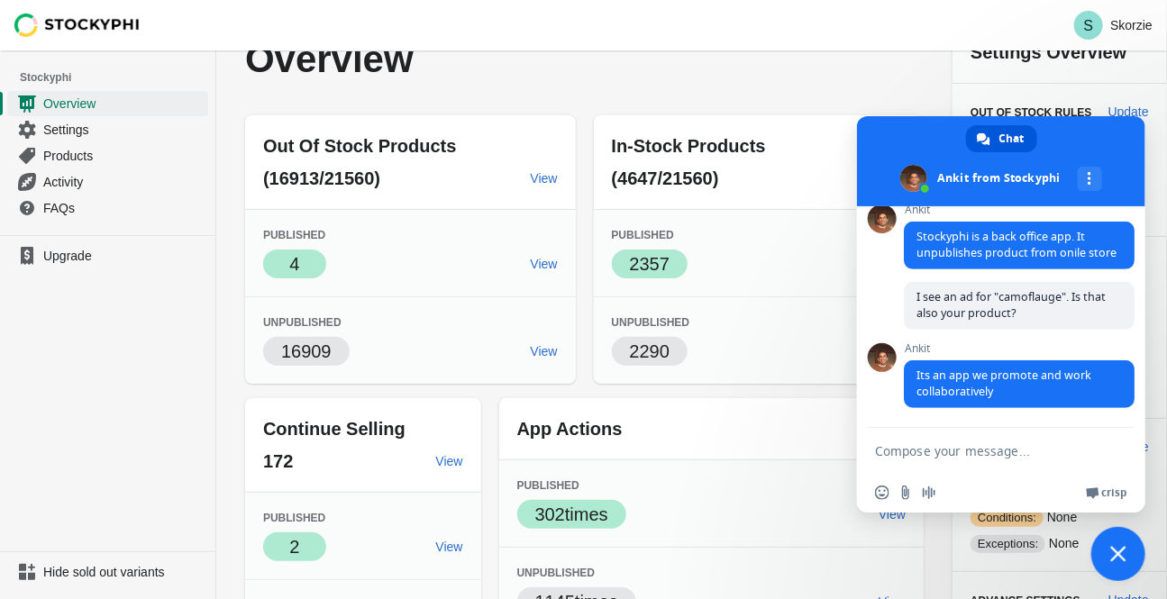
click at [909, 451] on textarea "Compose your message..." at bounding box center [983, 450] width 216 height 45
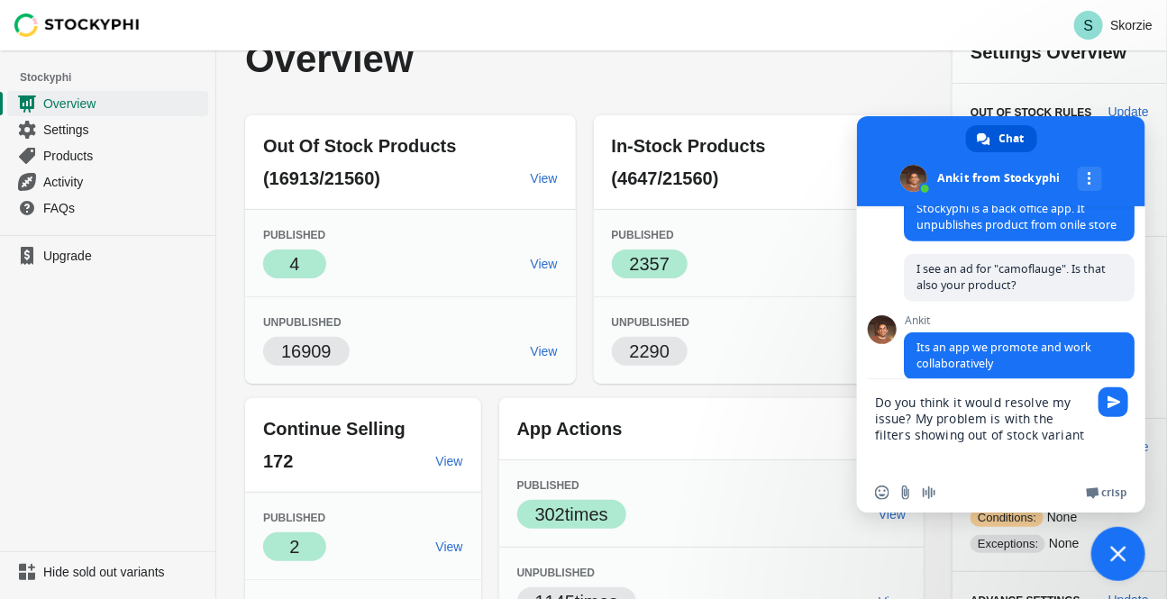
type textarea "Do you think it would resolve my issue? My problem is with the filters showing …"
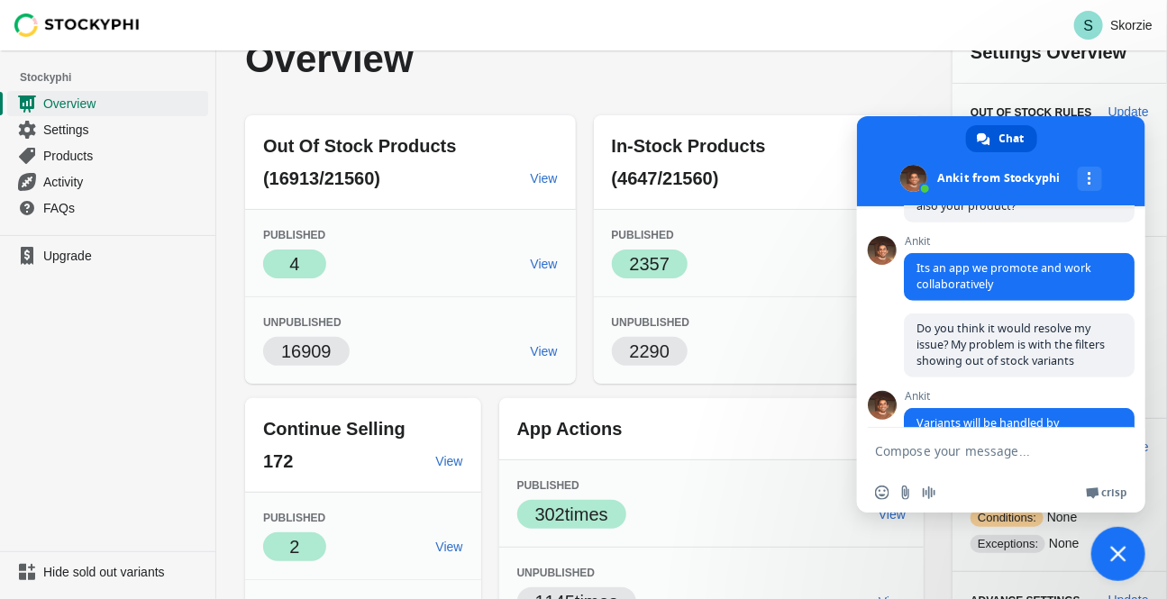
scroll to position [568, 0]
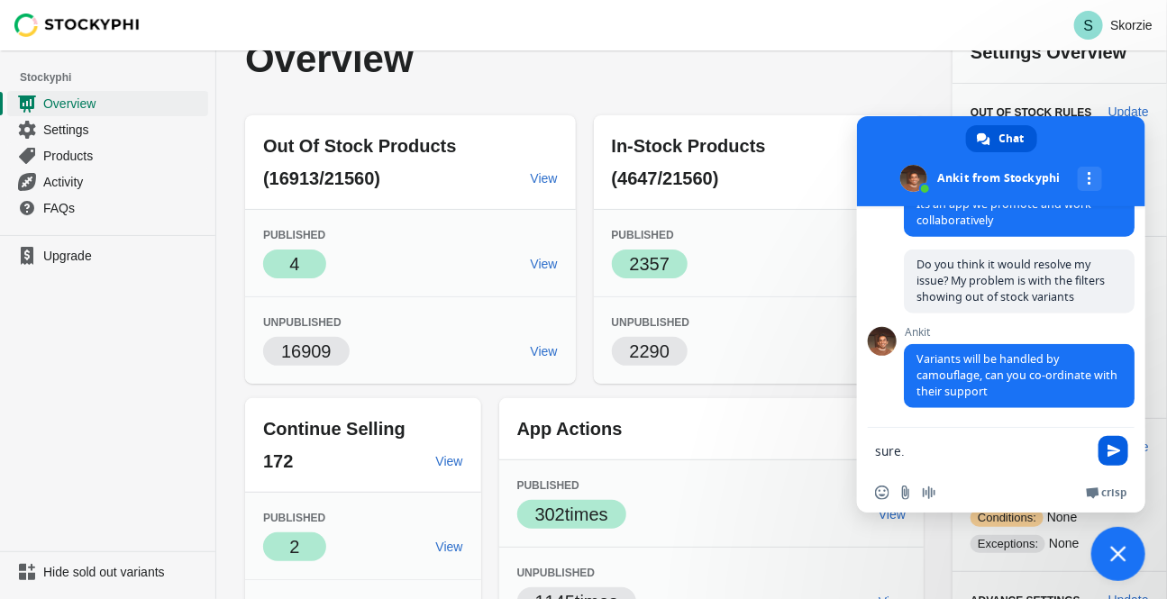
type textarea "sure."
click at [1117, 450] on span "Send" at bounding box center [1115, 451] width 14 height 14
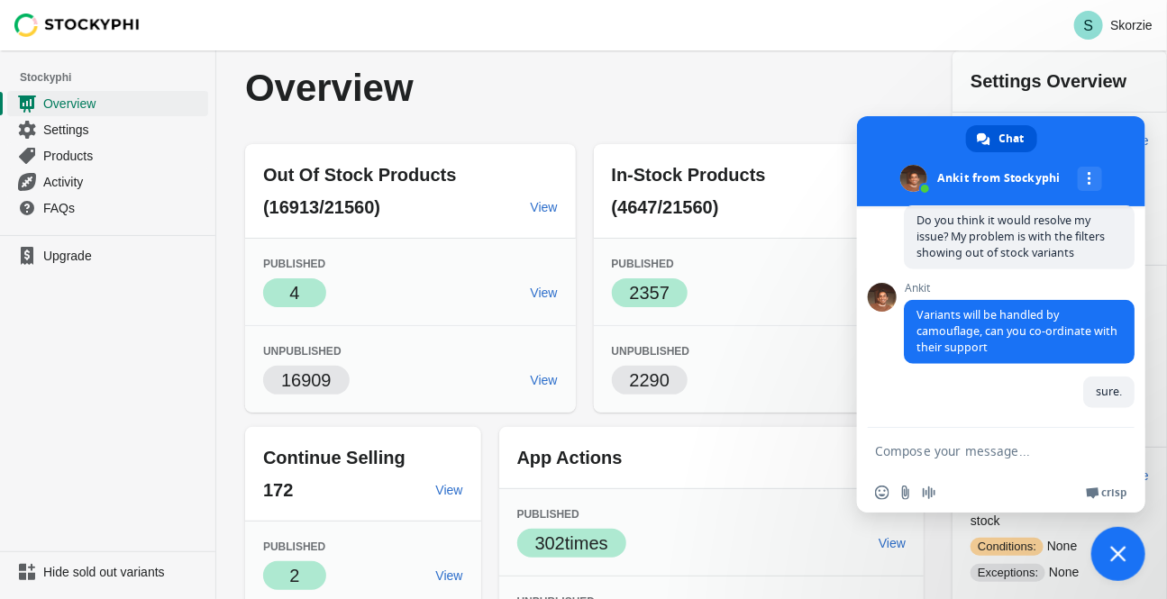
scroll to position [0, 0]
